Goal: Task Accomplishment & Management: Use online tool/utility

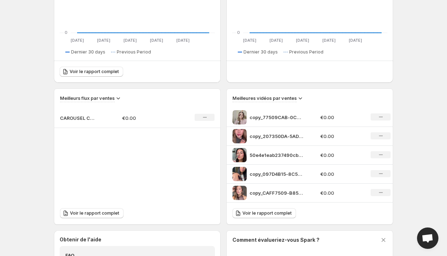
scroll to position [226, 0]
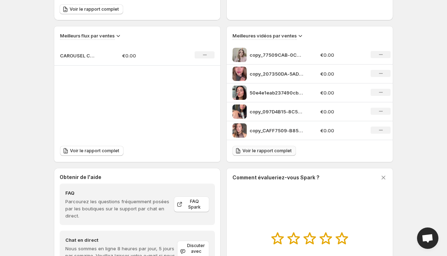
click at [251, 152] on span "Voir le rapport complet" at bounding box center [266, 151] width 49 height 6
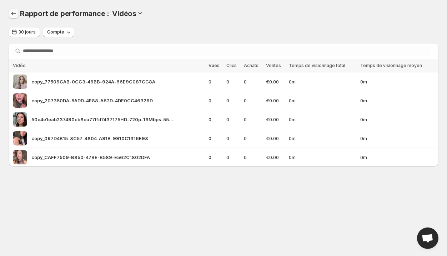
click at [17, 11] on icon "Rapport de performance" at bounding box center [13, 13] width 7 height 7
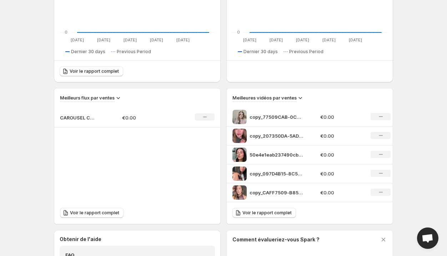
scroll to position [163, 0]
click at [92, 119] on p "CAROUSEL CRÉA" at bounding box center [78, 118] width 36 height 7
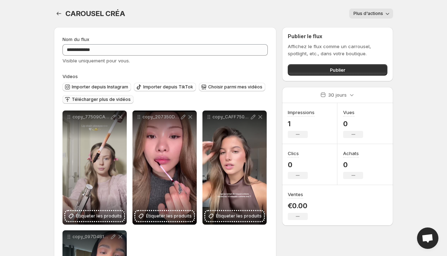
click at [110, 101] on span "Télécharger plus de vidéos" at bounding box center [101, 100] width 59 height 6
